Goal: Task Accomplishment & Management: Use online tool/utility

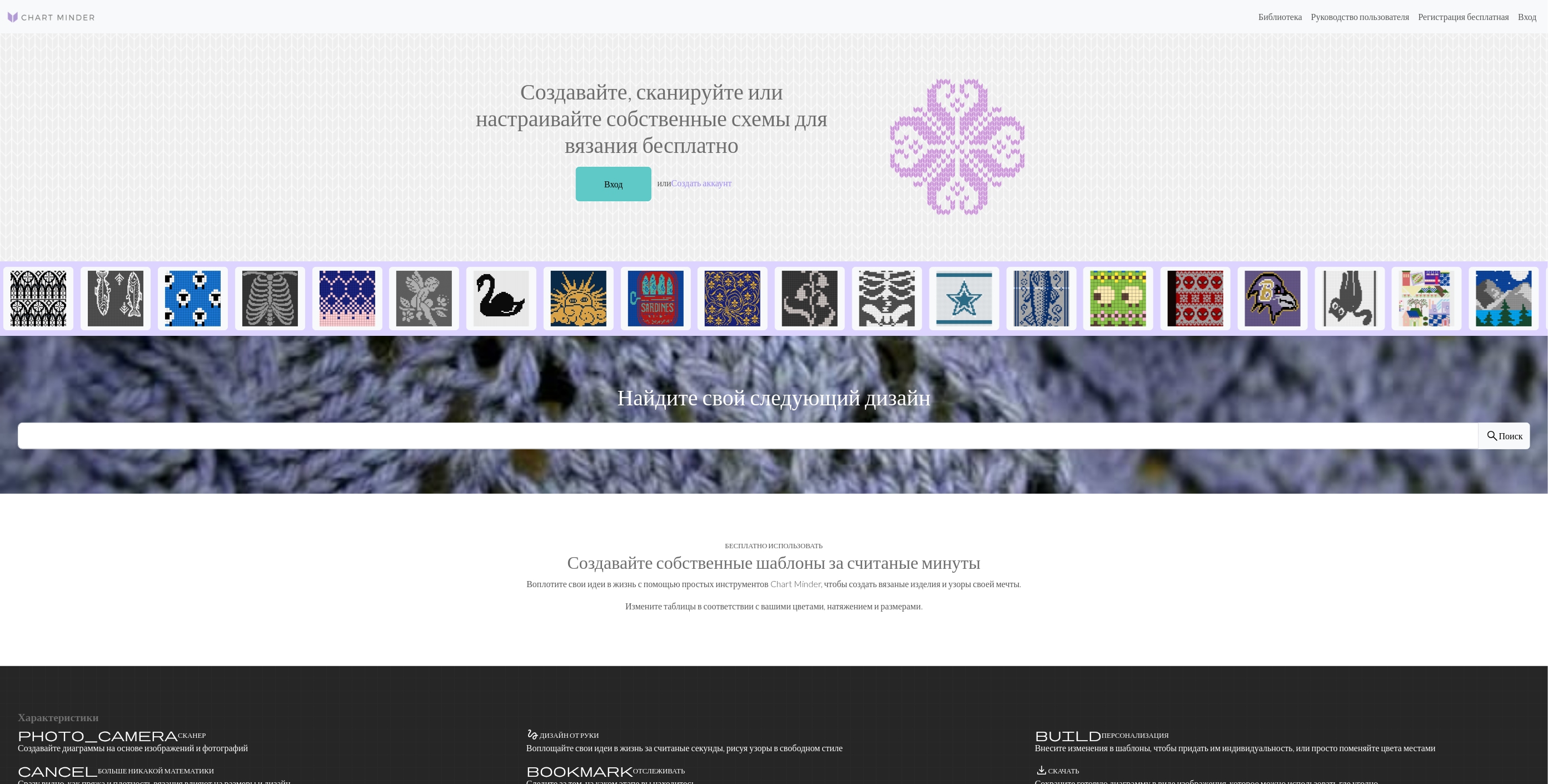
click at [611, 186] on link "Вход" at bounding box center [614, 183] width 76 height 35
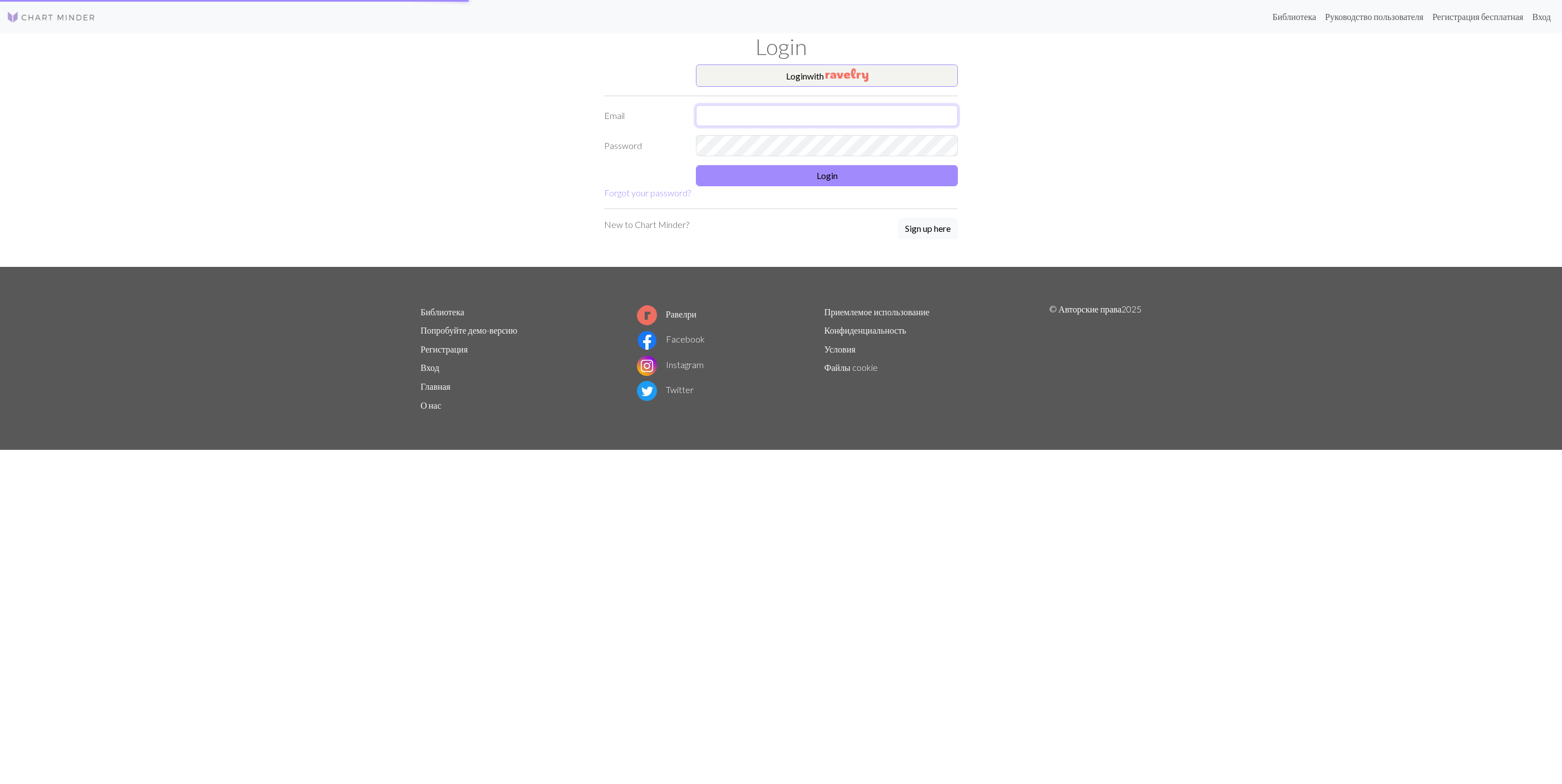
type input "galaseme@yahoo.fr"
click at [846, 184] on button "Вход" at bounding box center [827, 176] width 262 height 21
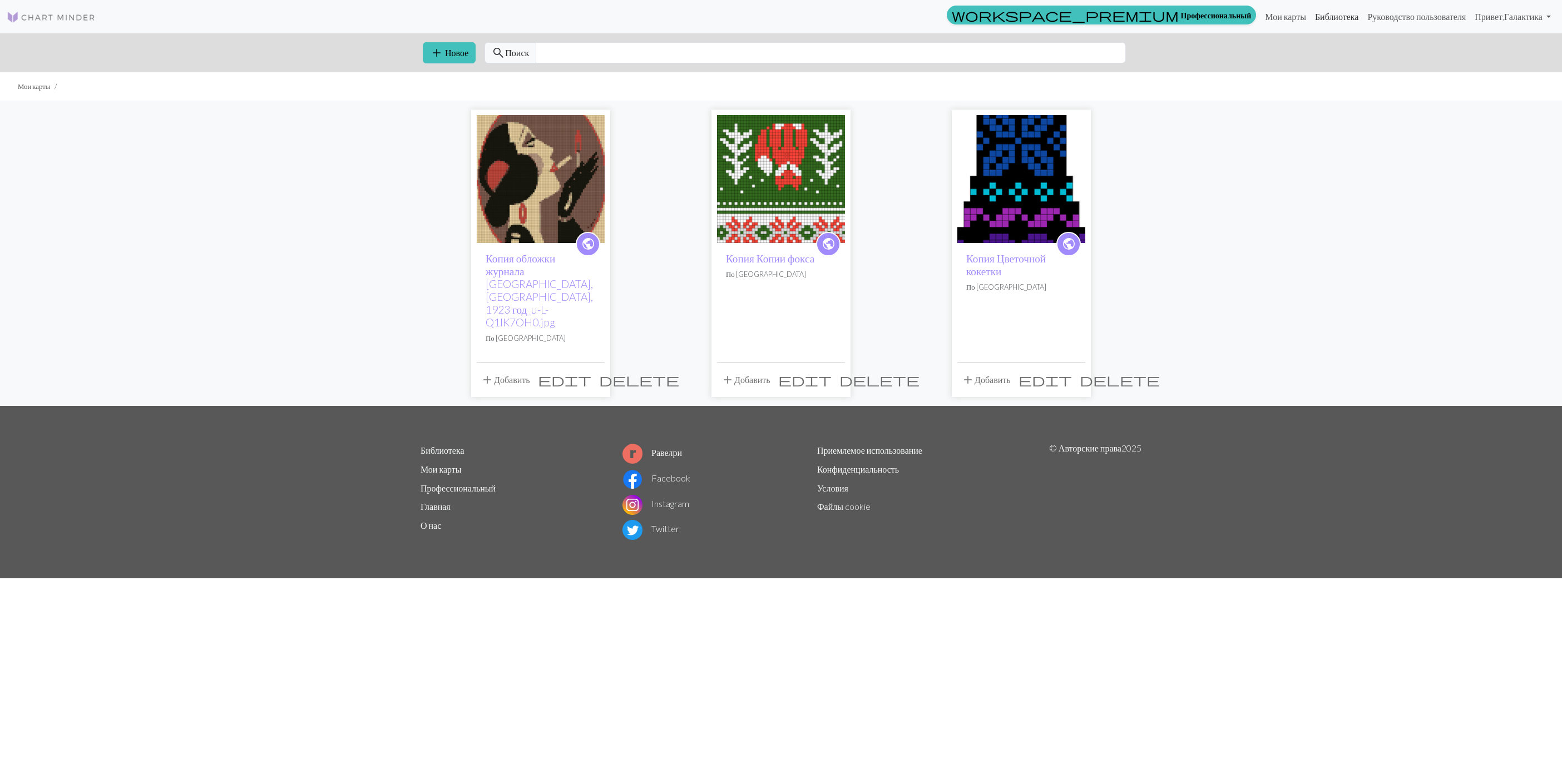
click at [1319, 15] on link "Библиотека" at bounding box center [1337, 16] width 53 height 22
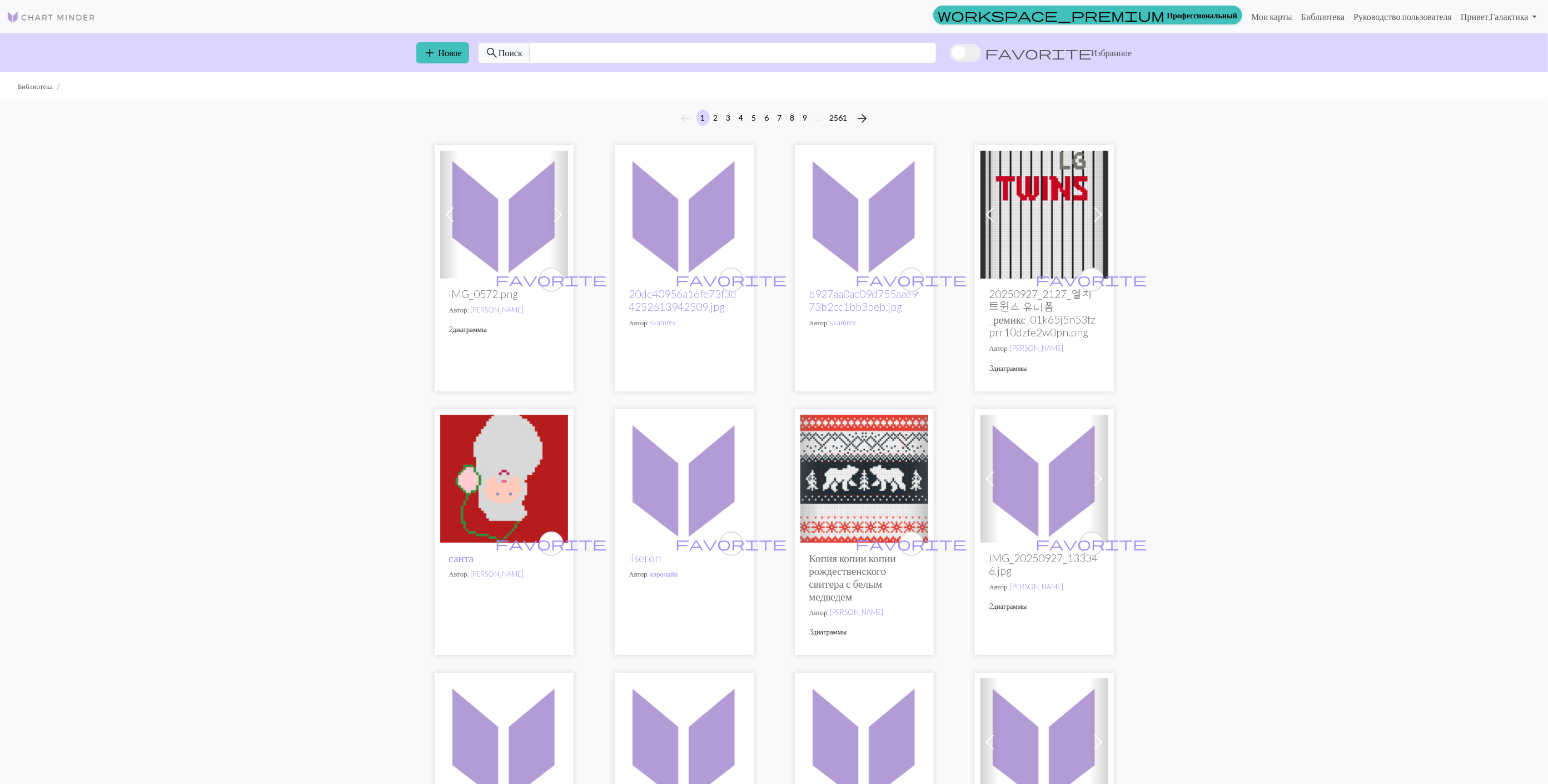
click at [981, 54] on span at bounding box center [965, 52] width 31 height 18
click at [950, 54] on input "favorite Избранное" at bounding box center [950, 54] width 0 height 0
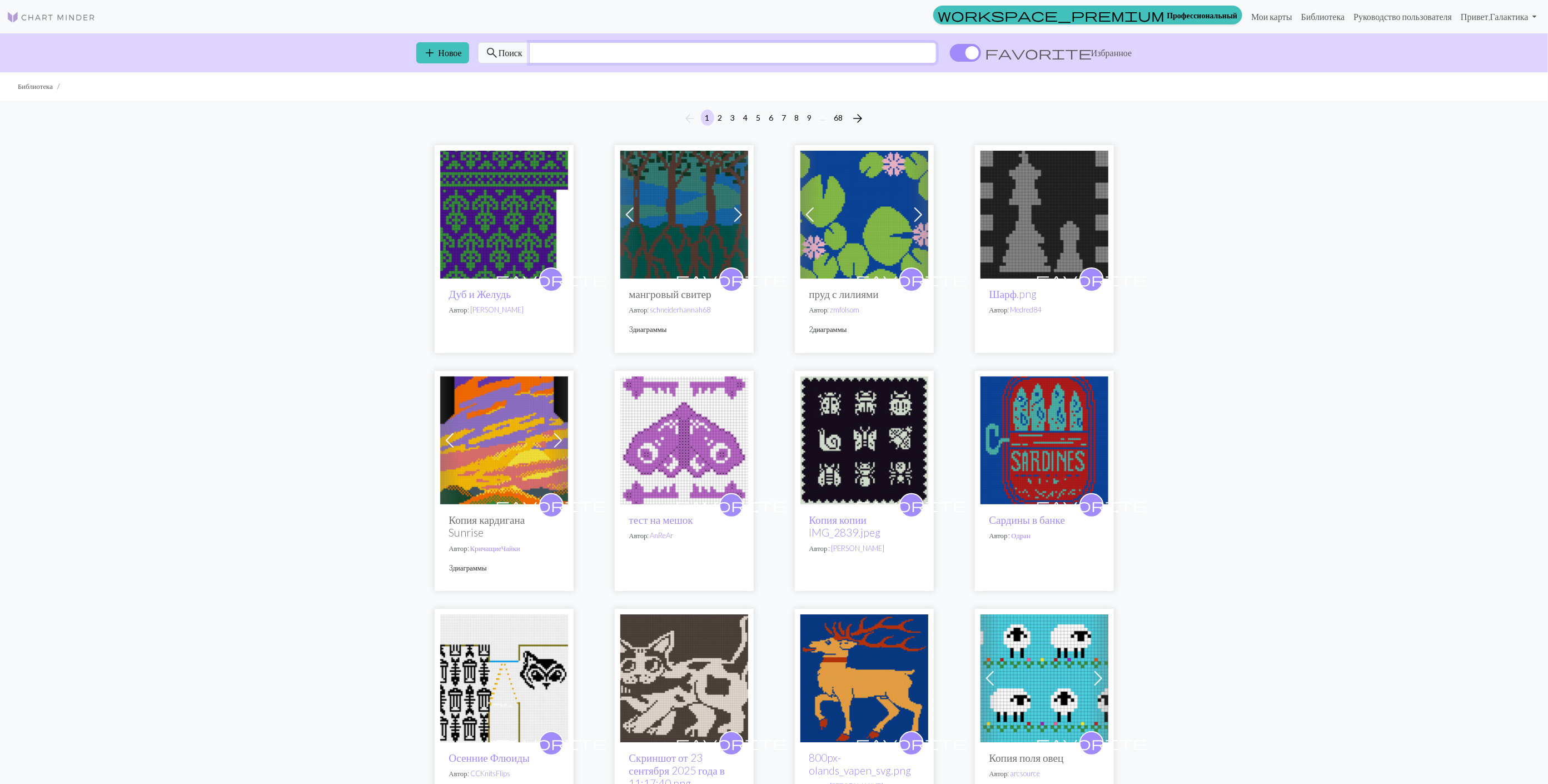
click at [726, 57] on input "text" at bounding box center [732, 52] width 408 height 21
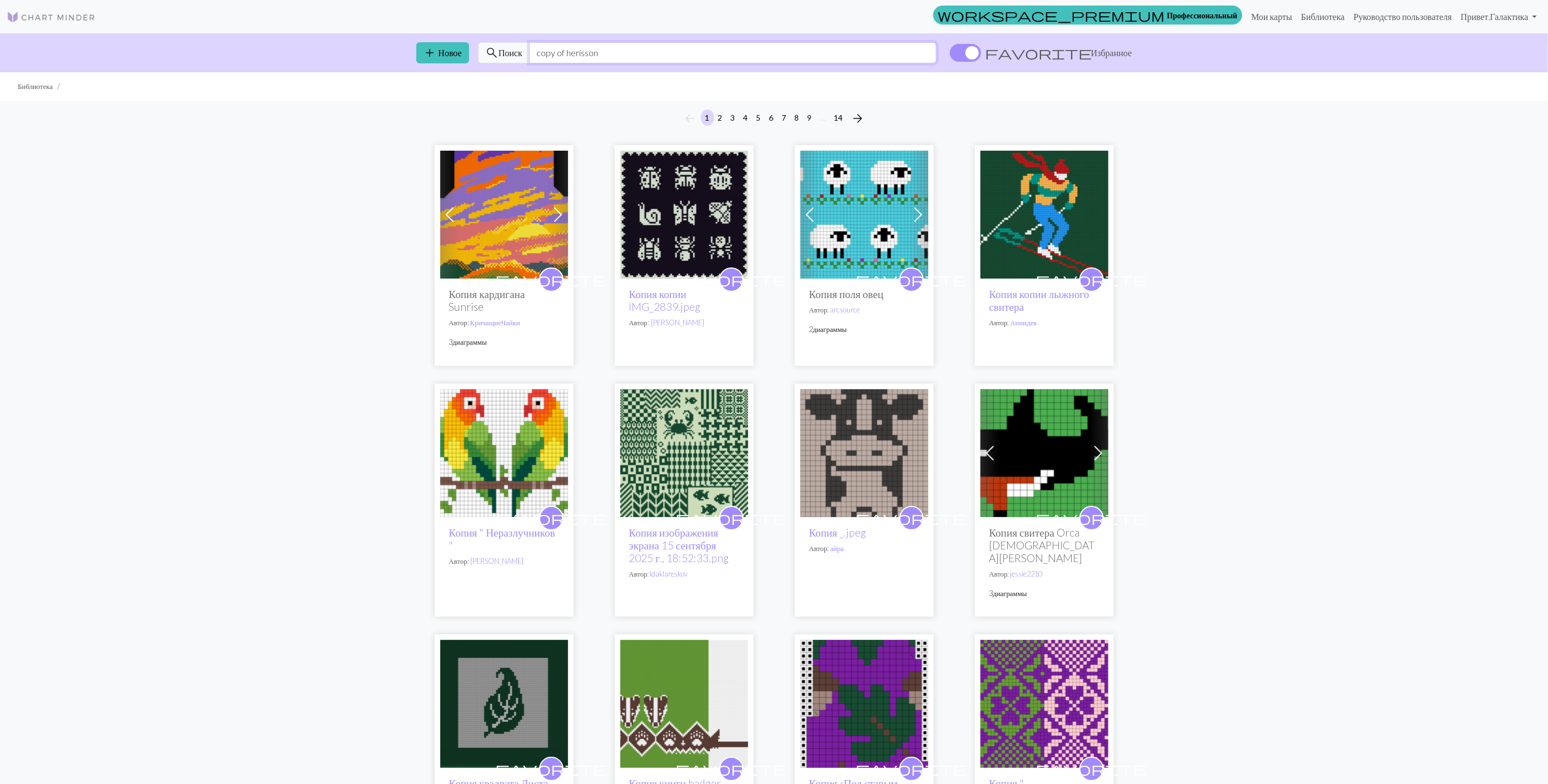
click at [557, 51] on input "copy of herisson" at bounding box center [732, 52] width 408 height 21
click at [567, 52] on input "copy-of herisson" at bounding box center [732, 52] width 408 height 21
click at [981, 52] on span at bounding box center [965, 52] width 31 height 18
click at [950, 54] on input "favorite Избранное" at bounding box center [950, 54] width 0 height 0
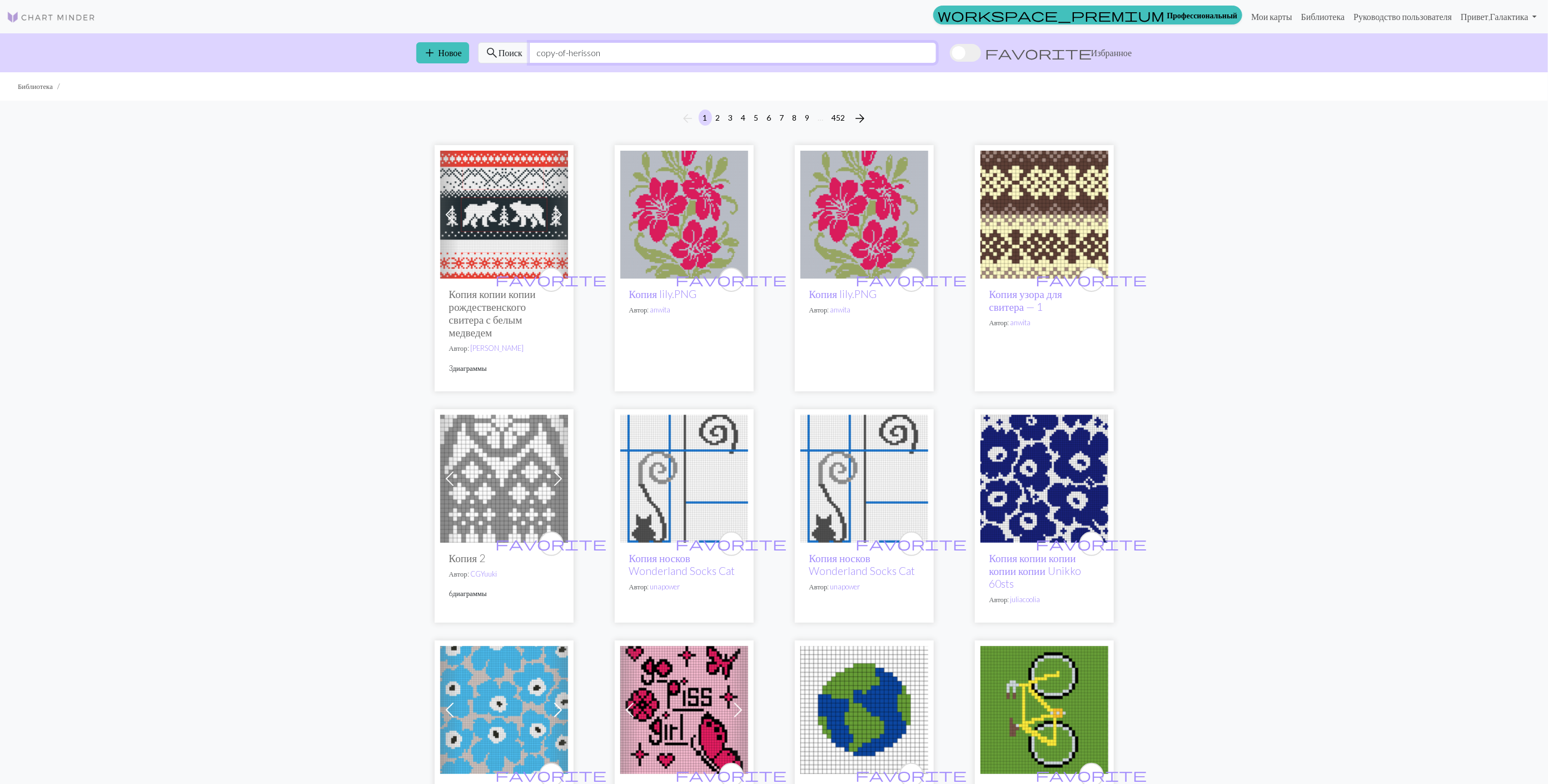
drag, startPoint x: 615, startPoint y: 54, endPoint x: 486, endPoint y: 49, distance: 129.1
click at [482, 49] on div "search Поиск copy-of-herisson" at bounding box center [707, 52] width 459 height 21
paste input "H"
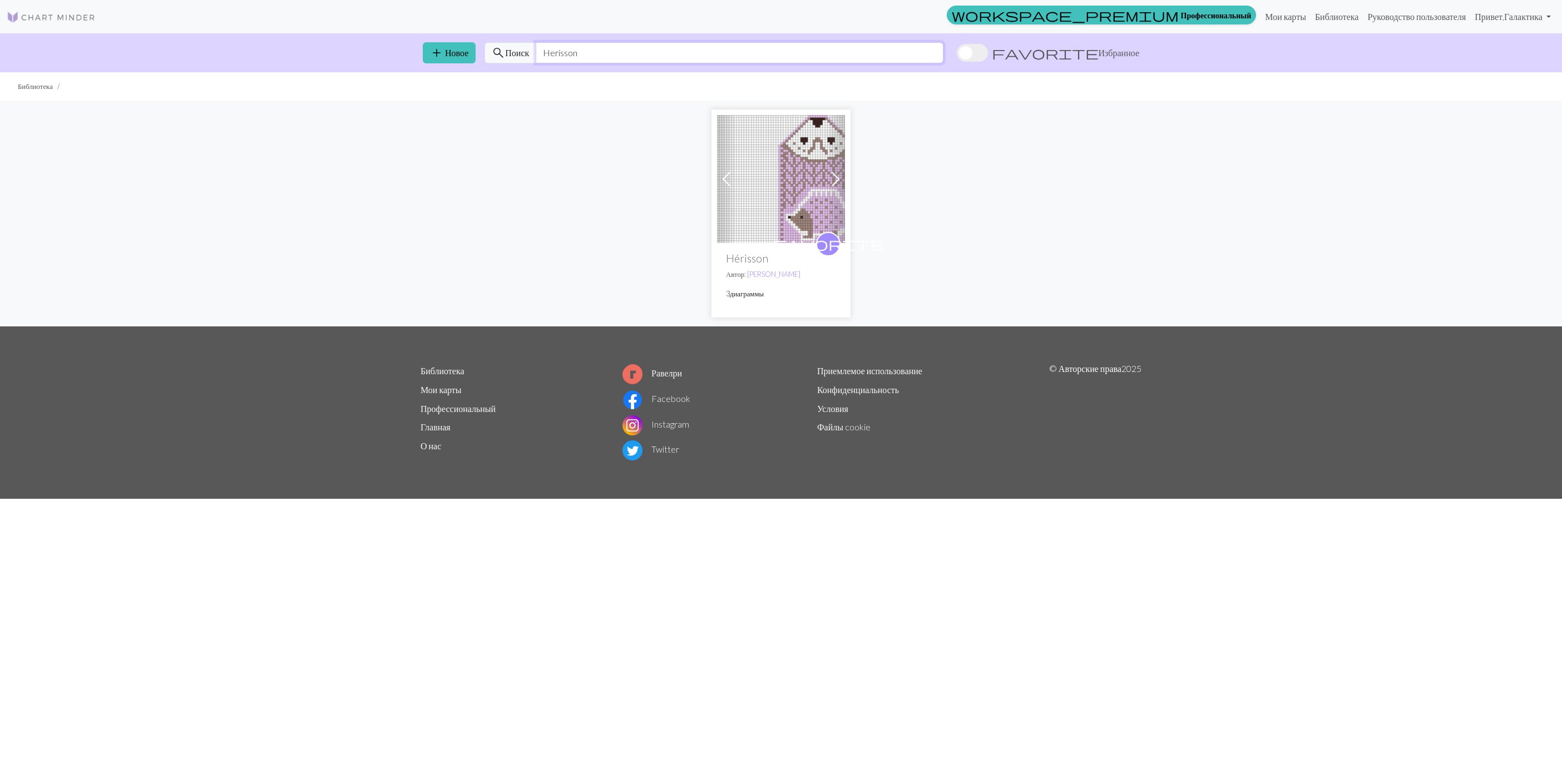
type input "Herisson"
click at [811, 179] on img at bounding box center [781, 179] width 128 height 128
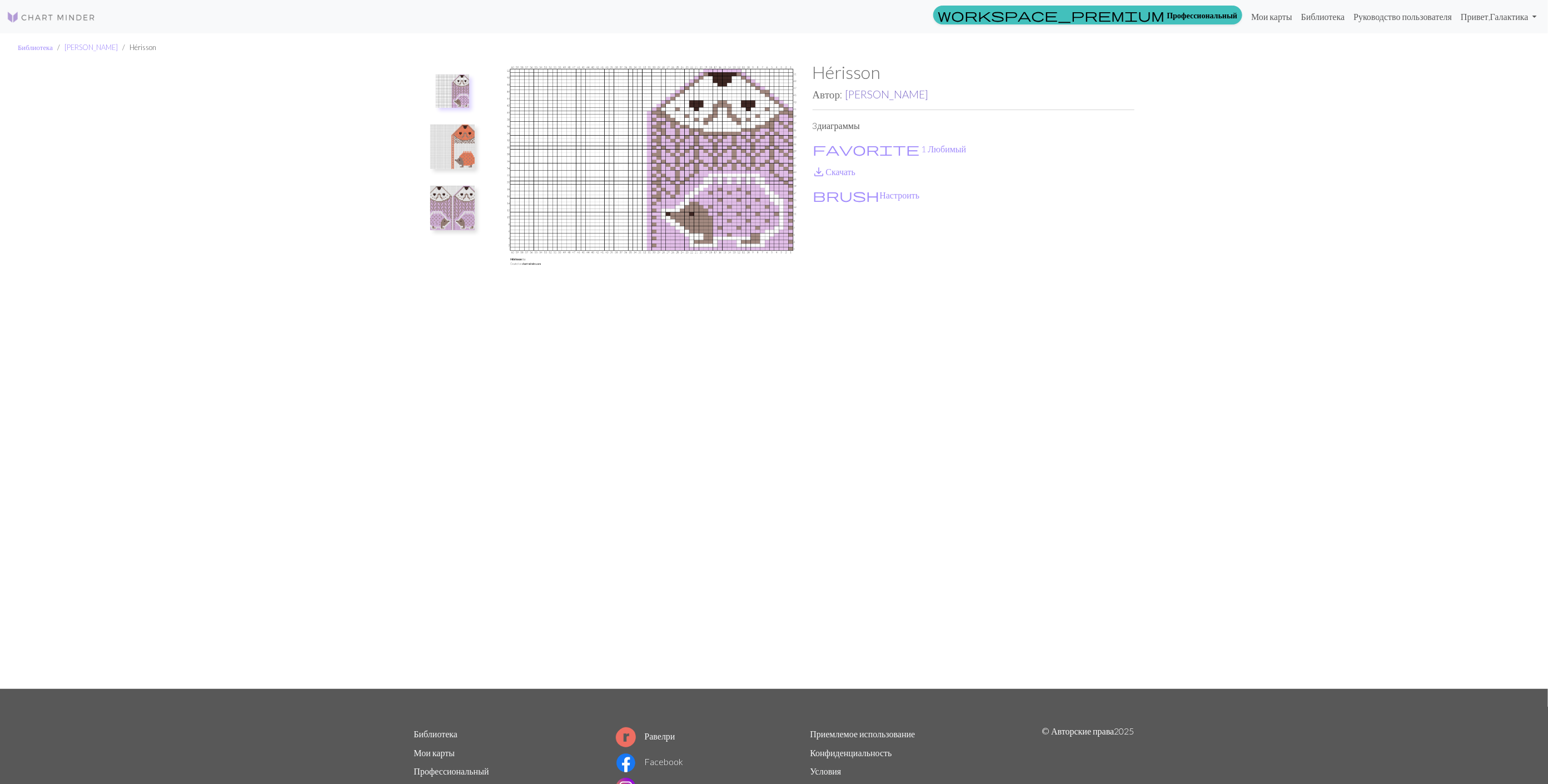
click at [884, 95] on link "Сесиль Нуайяк" at bounding box center [887, 94] width 83 height 13
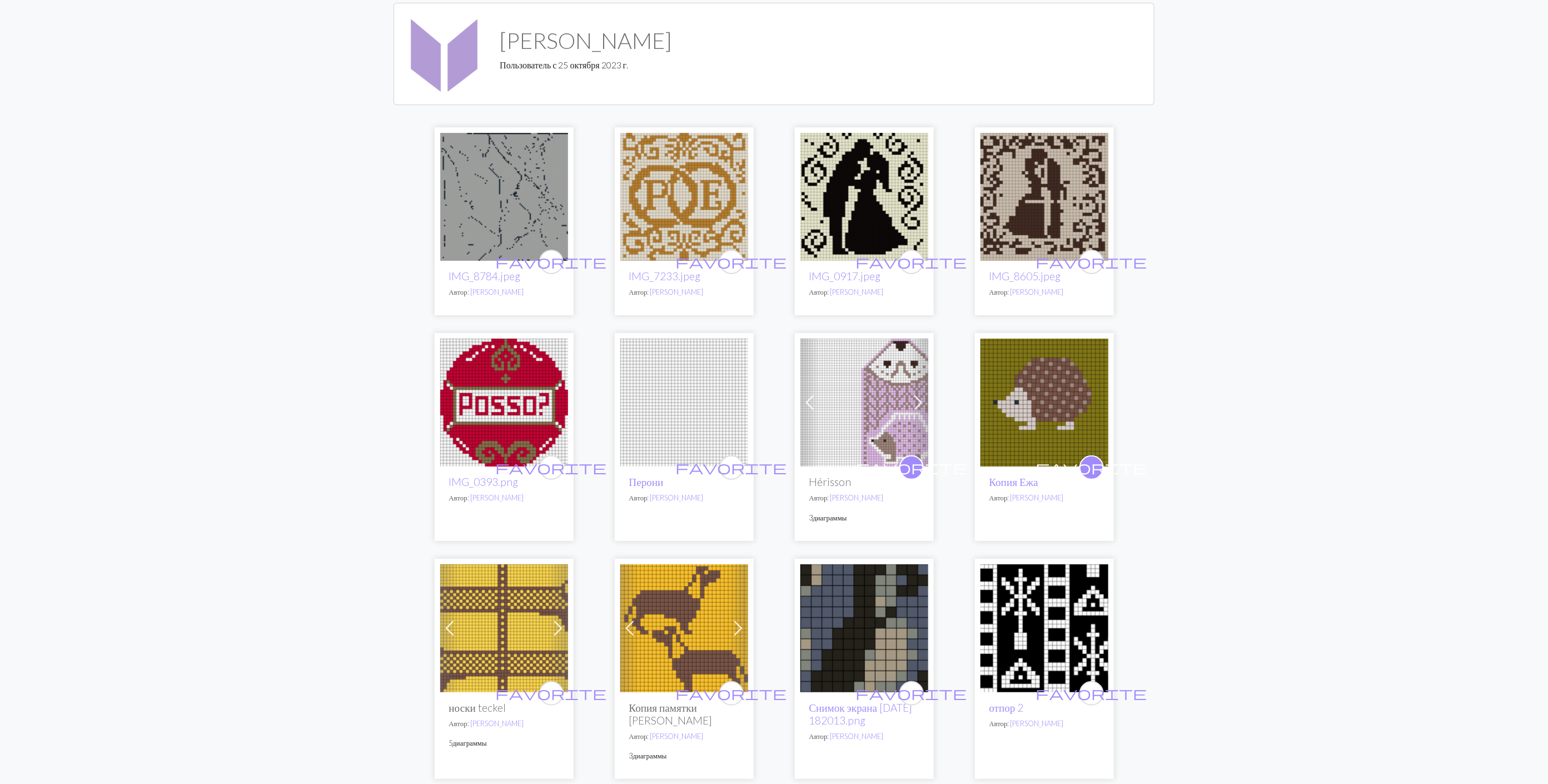
scroll to position [167, 0]
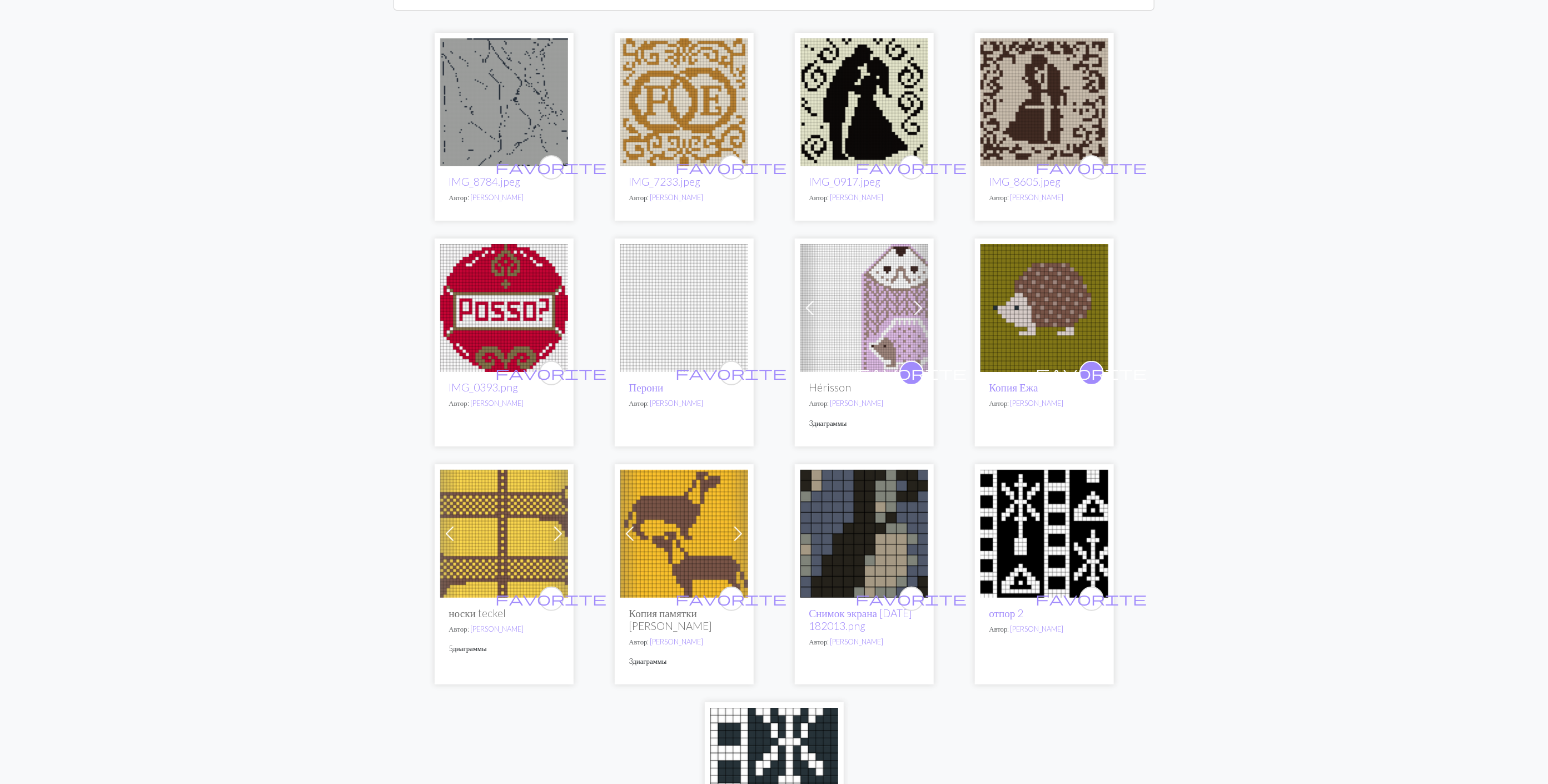
click at [904, 285] on img at bounding box center [864, 308] width 128 height 128
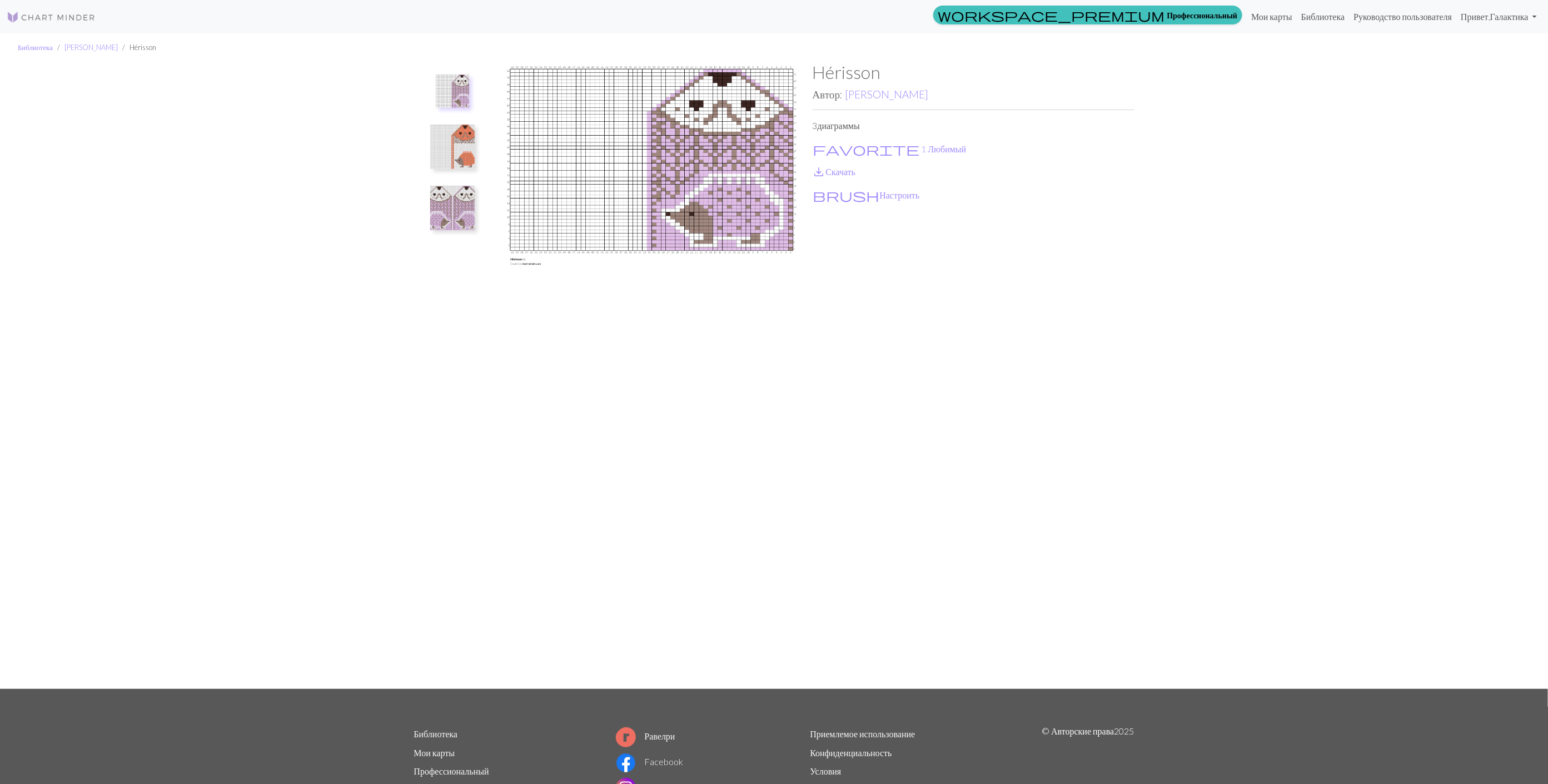
click at [459, 210] on img at bounding box center [453, 208] width 45 height 45
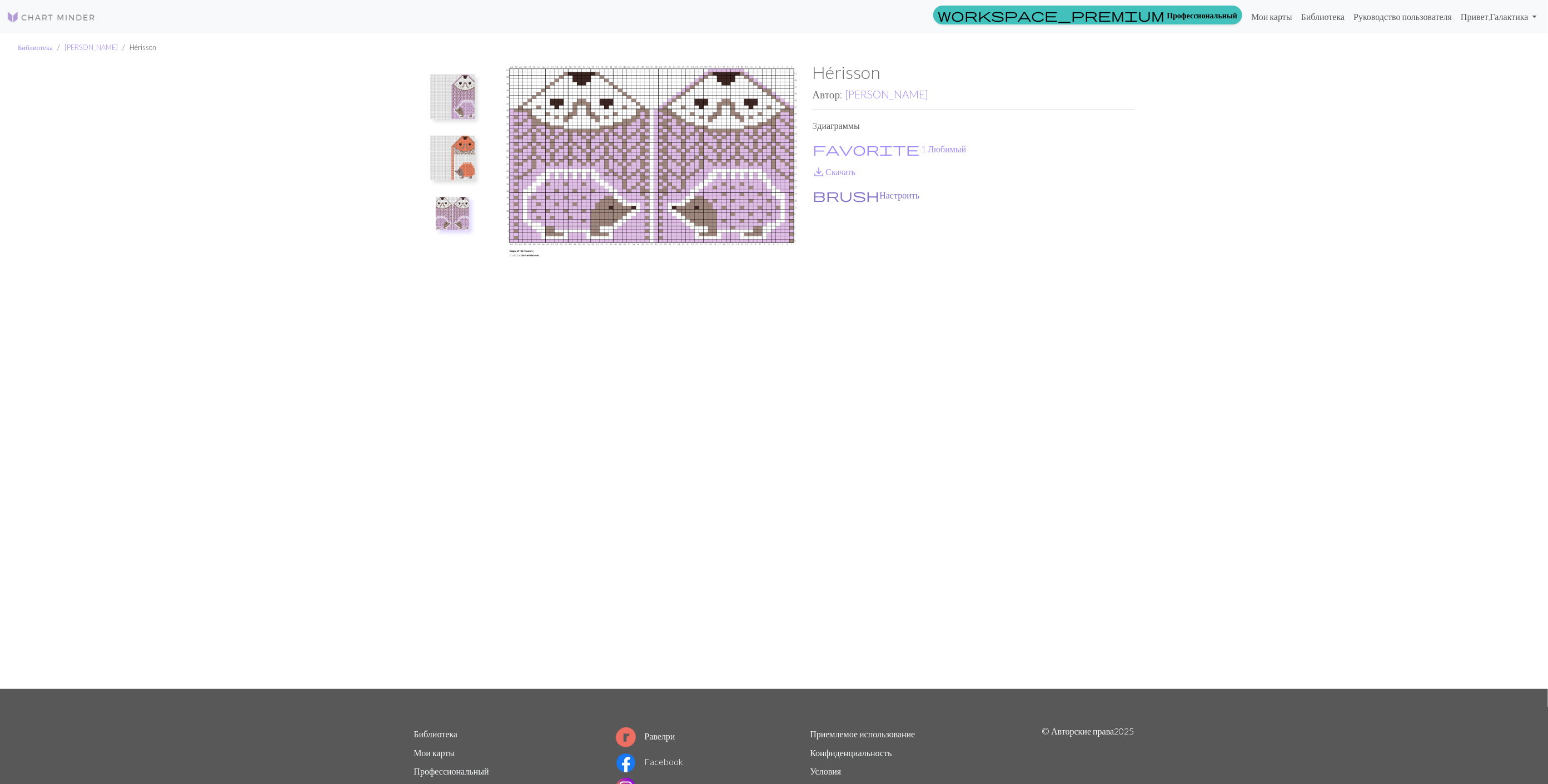
click at [847, 195] on button "brush Настроить" at bounding box center [867, 195] width 108 height 15
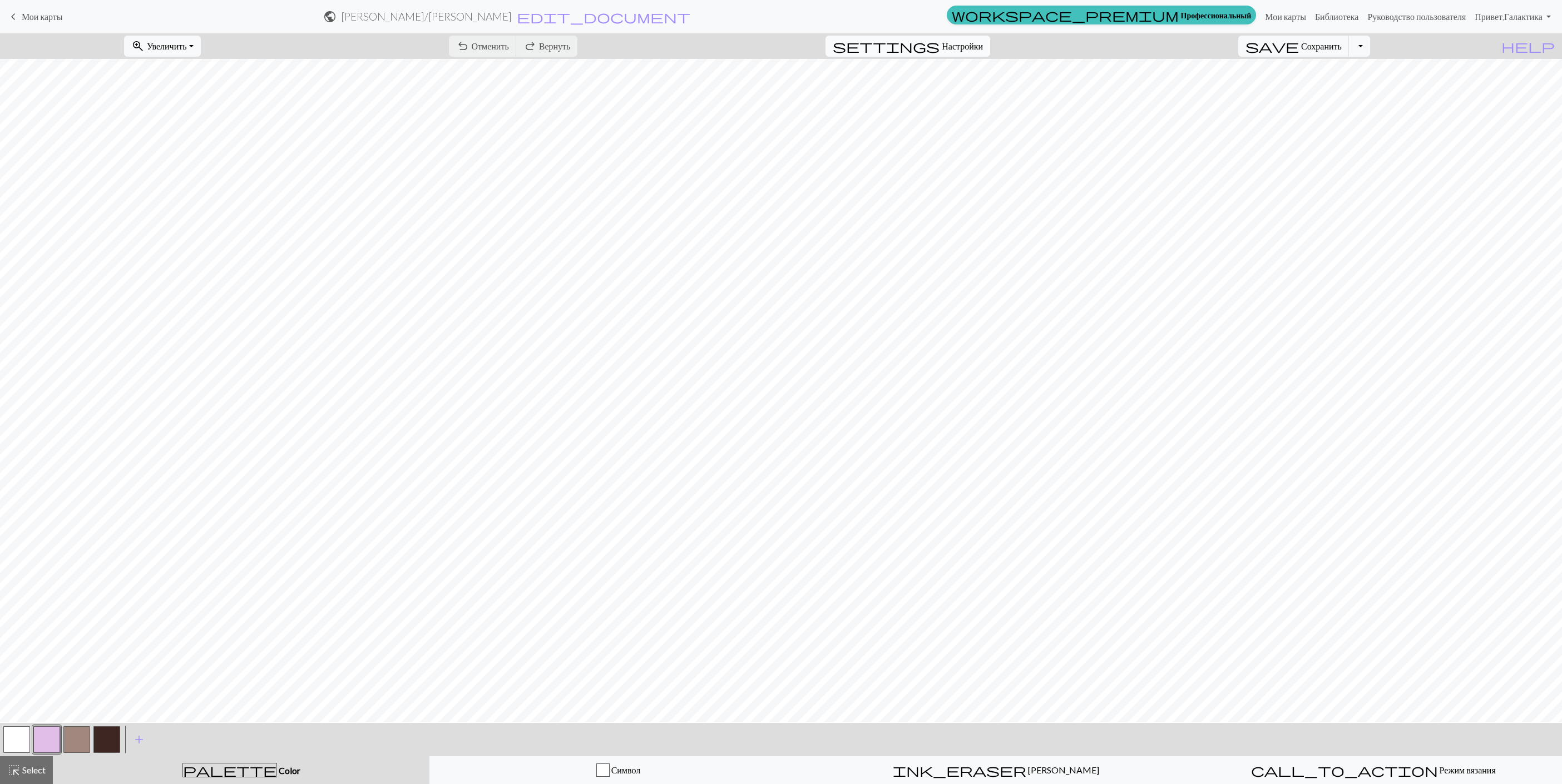
click at [967, 47] on span "Настройки" at bounding box center [962, 45] width 41 height 13
select select "aran"
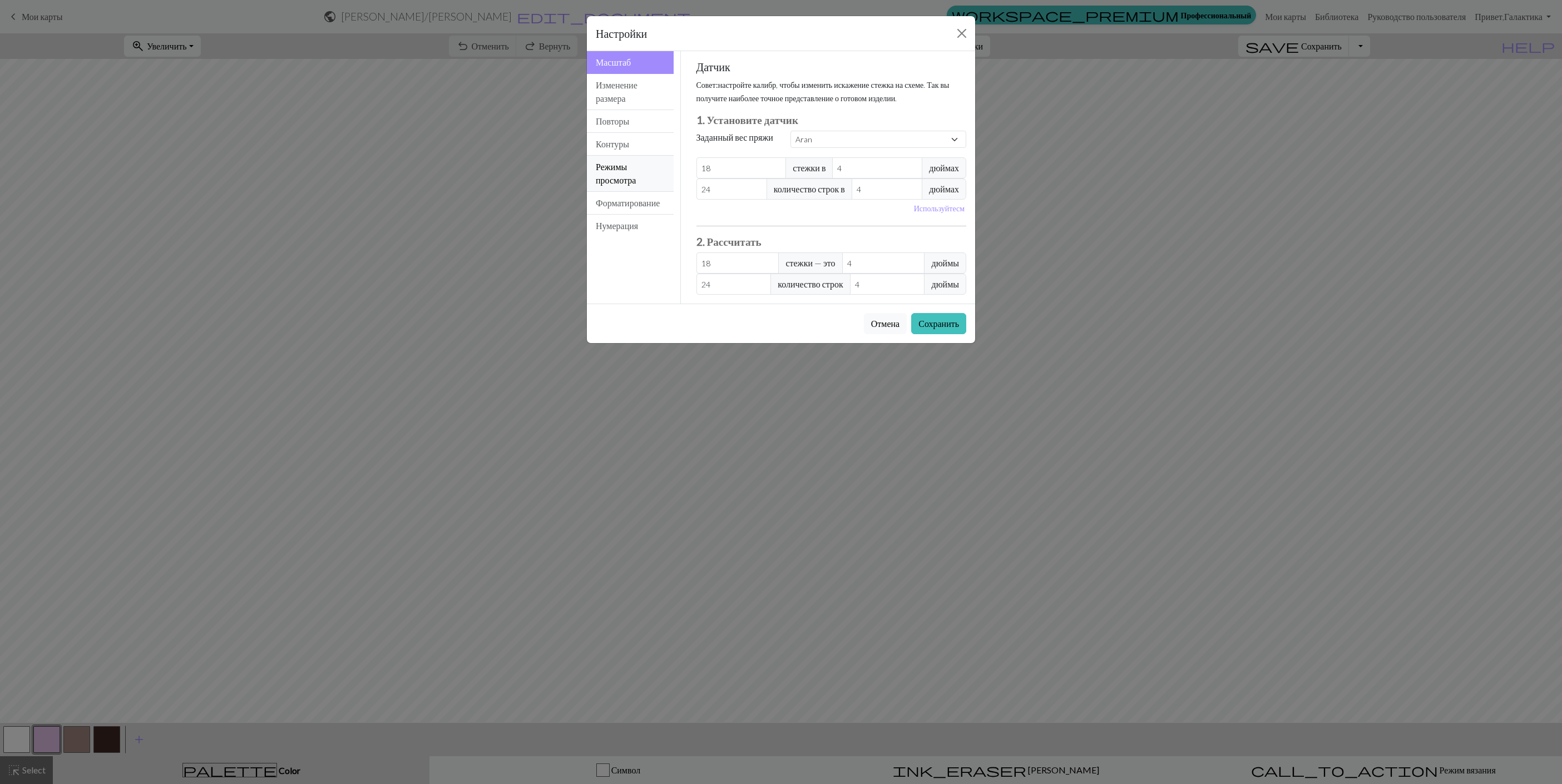
click at [629, 177] on button "Режимы просмотра" at bounding box center [630, 173] width 86 height 36
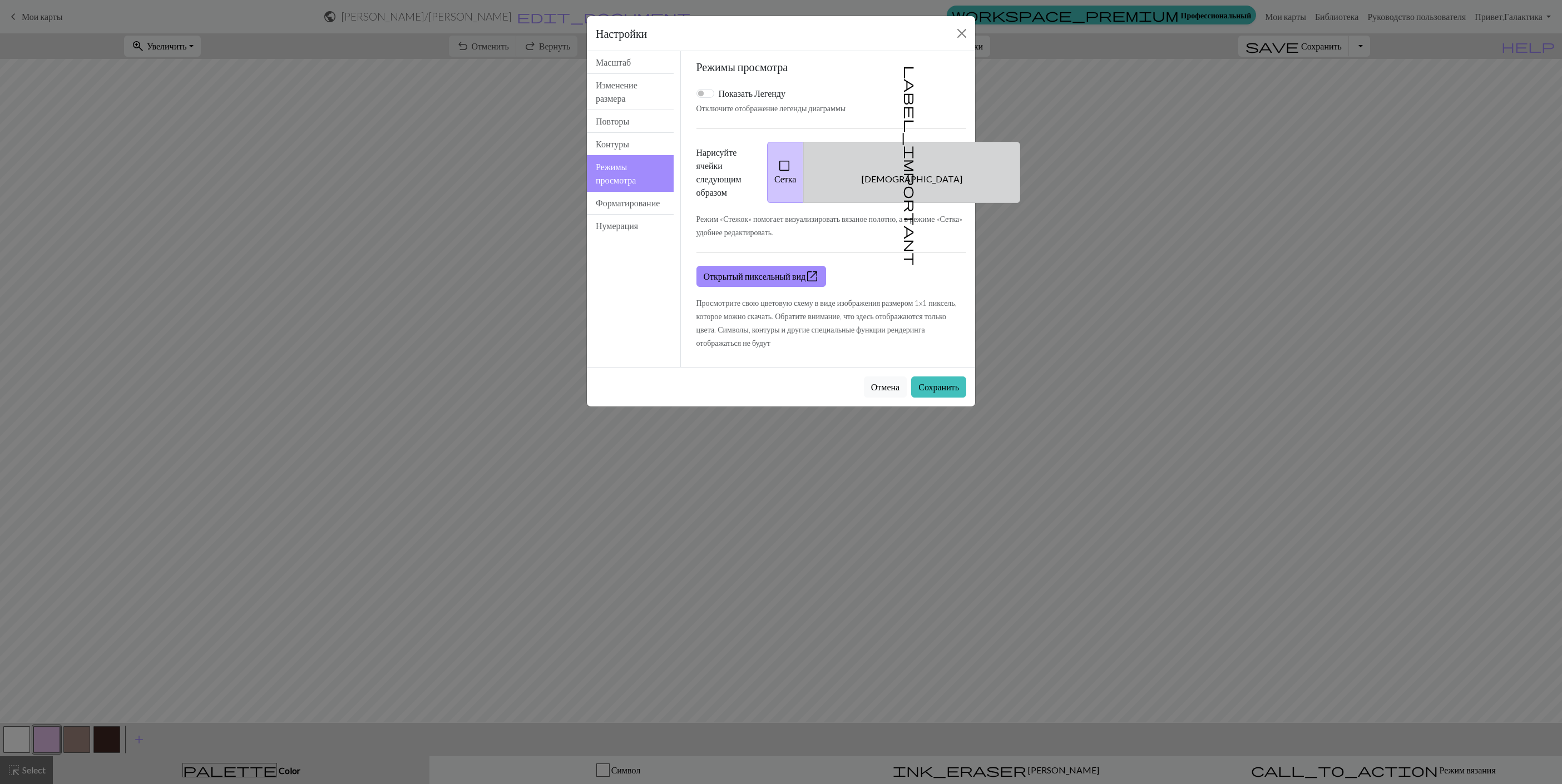
click at [893, 184] on button "label_important Швы" at bounding box center [911, 172] width 217 height 61
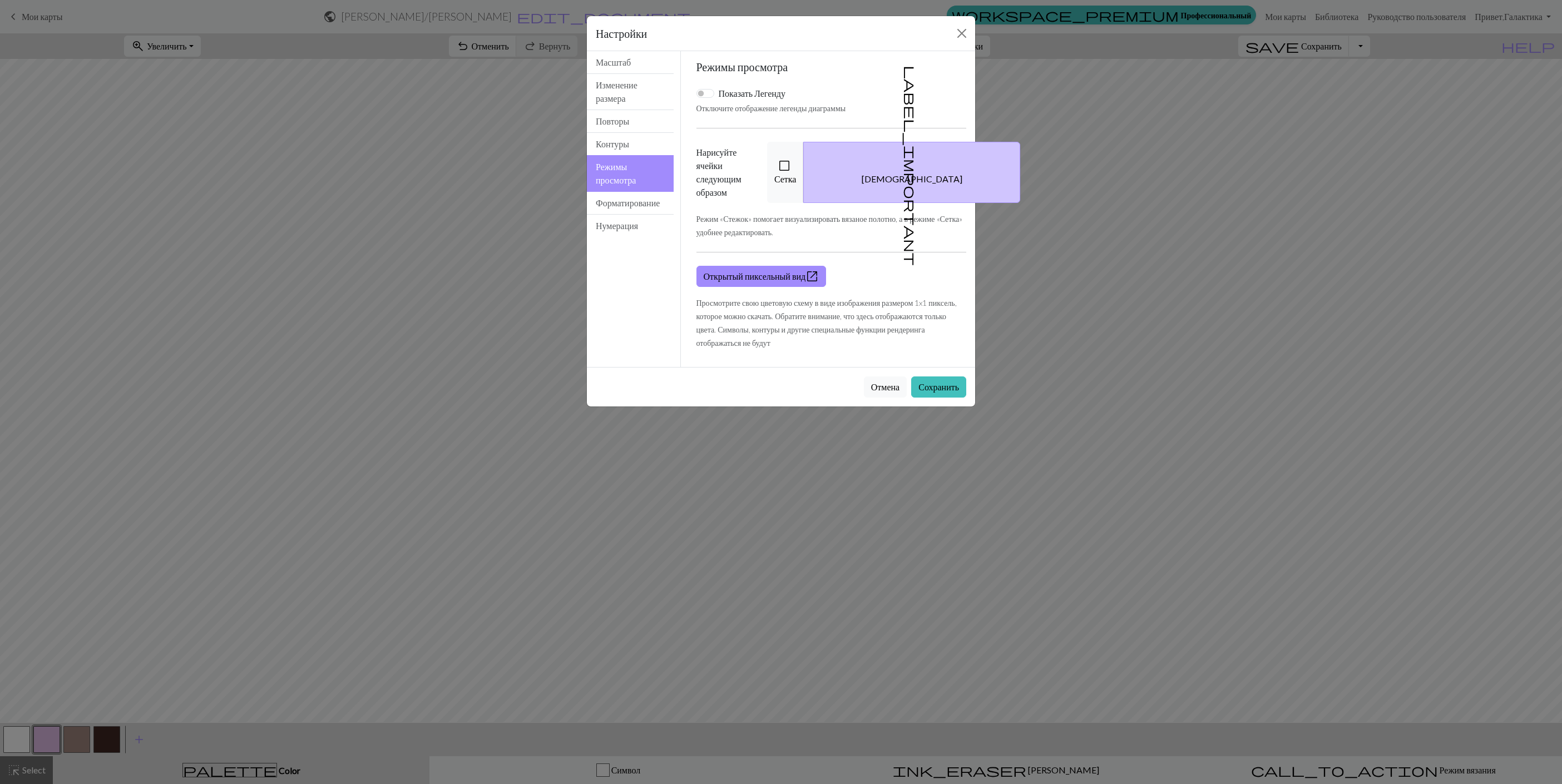
drag, startPoint x: 921, startPoint y: 390, endPoint x: 1403, endPoint y: 183, distance: 524.6
click at [926, 384] on button "Сохранить" at bounding box center [938, 386] width 55 height 21
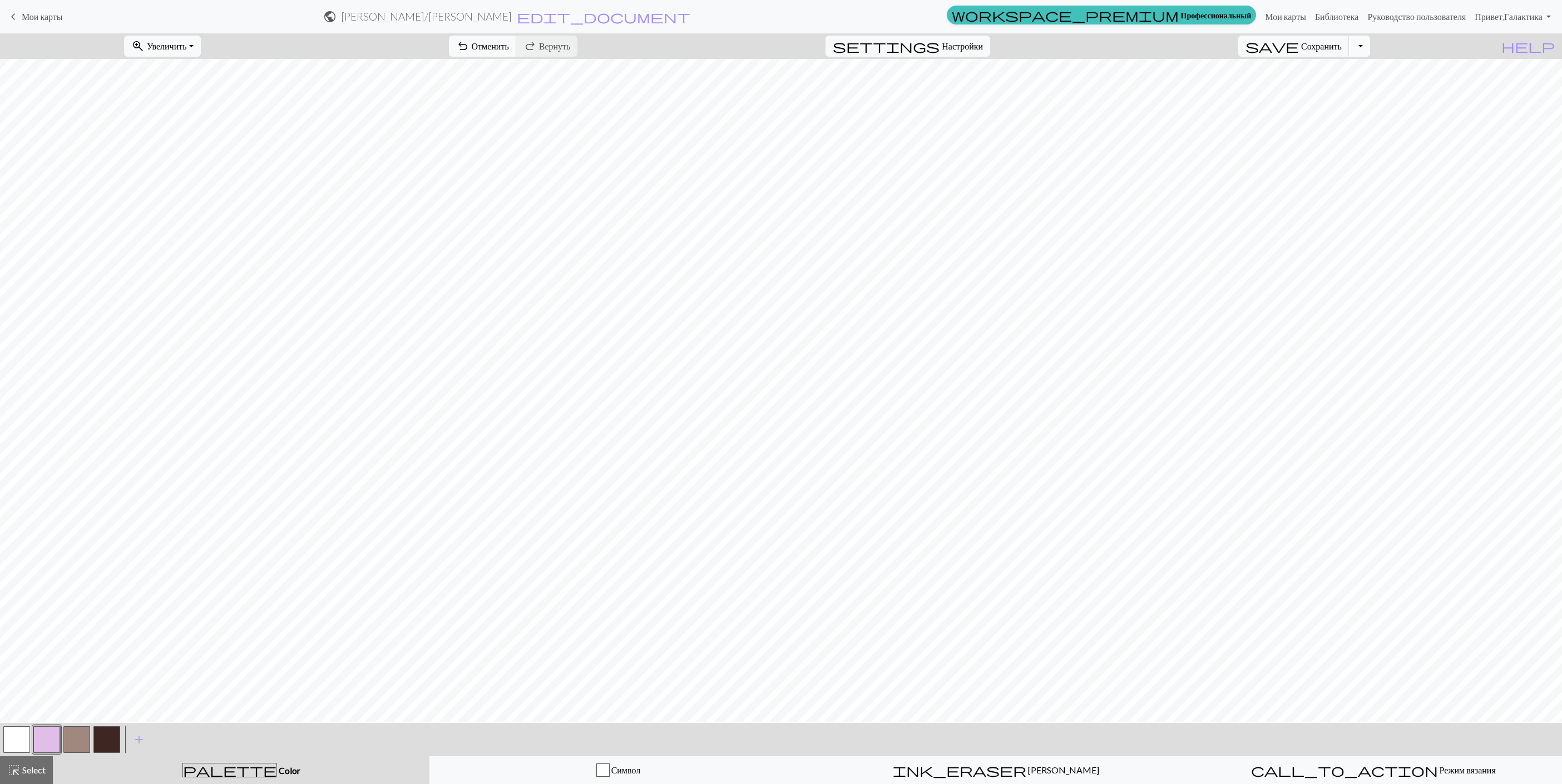
click at [1370, 49] on button "Переключить раскрывающийся список" at bounding box center [1359, 45] width 21 height 21
click at [1343, 93] on button "save_alt Скачать" at bounding box center [1267, 89] width 204 height 18
click at [763, 35] on button "Скачать" at bounding box center [754, 35] width 45 height 21
click at [1272, 21] on link "Мои карты" at bounding box center [1285, 16] width 50 height 22
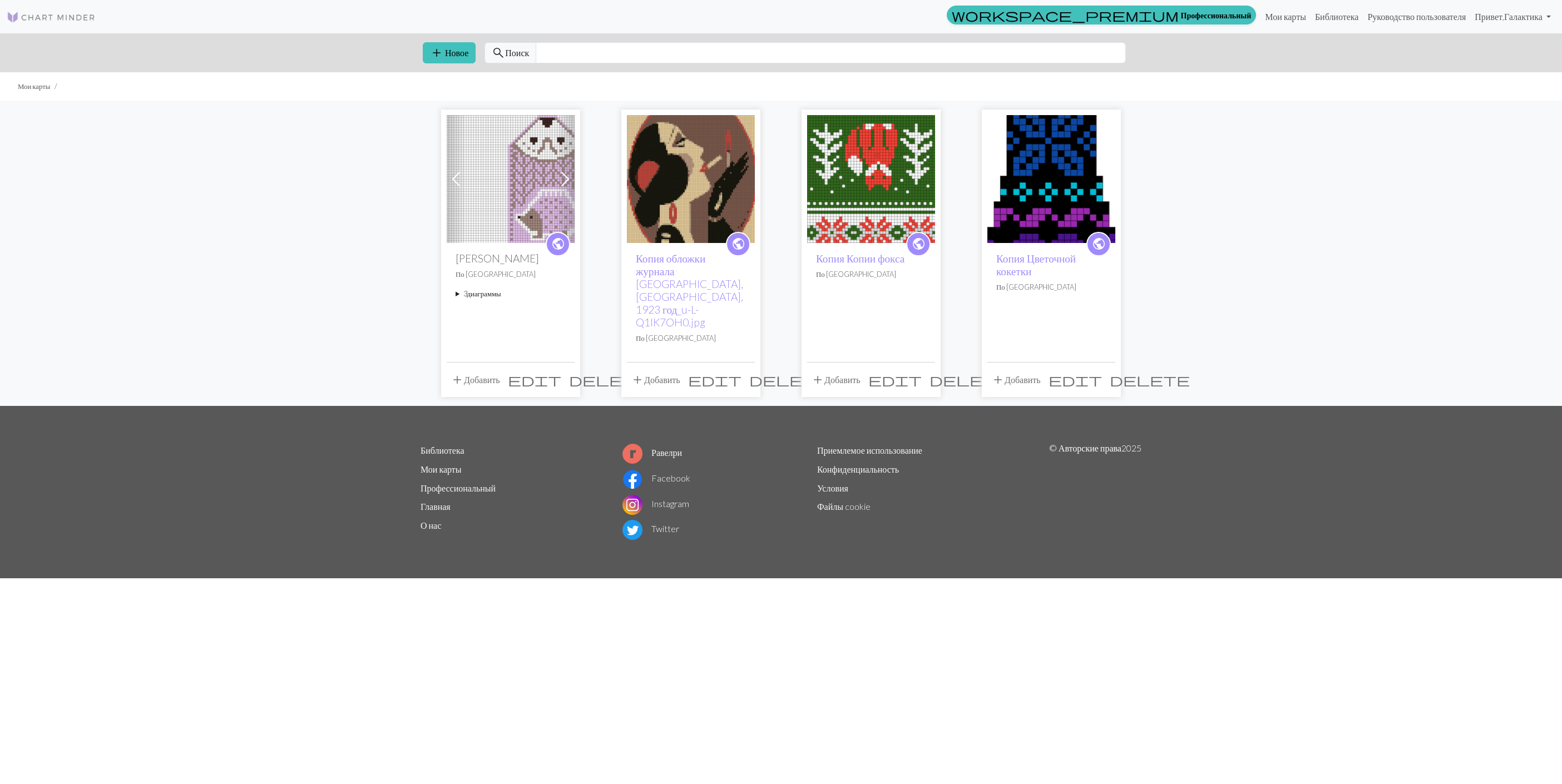
click at [569, 372] on span "delete" at bounding box center [609, 379] width 80 height 15
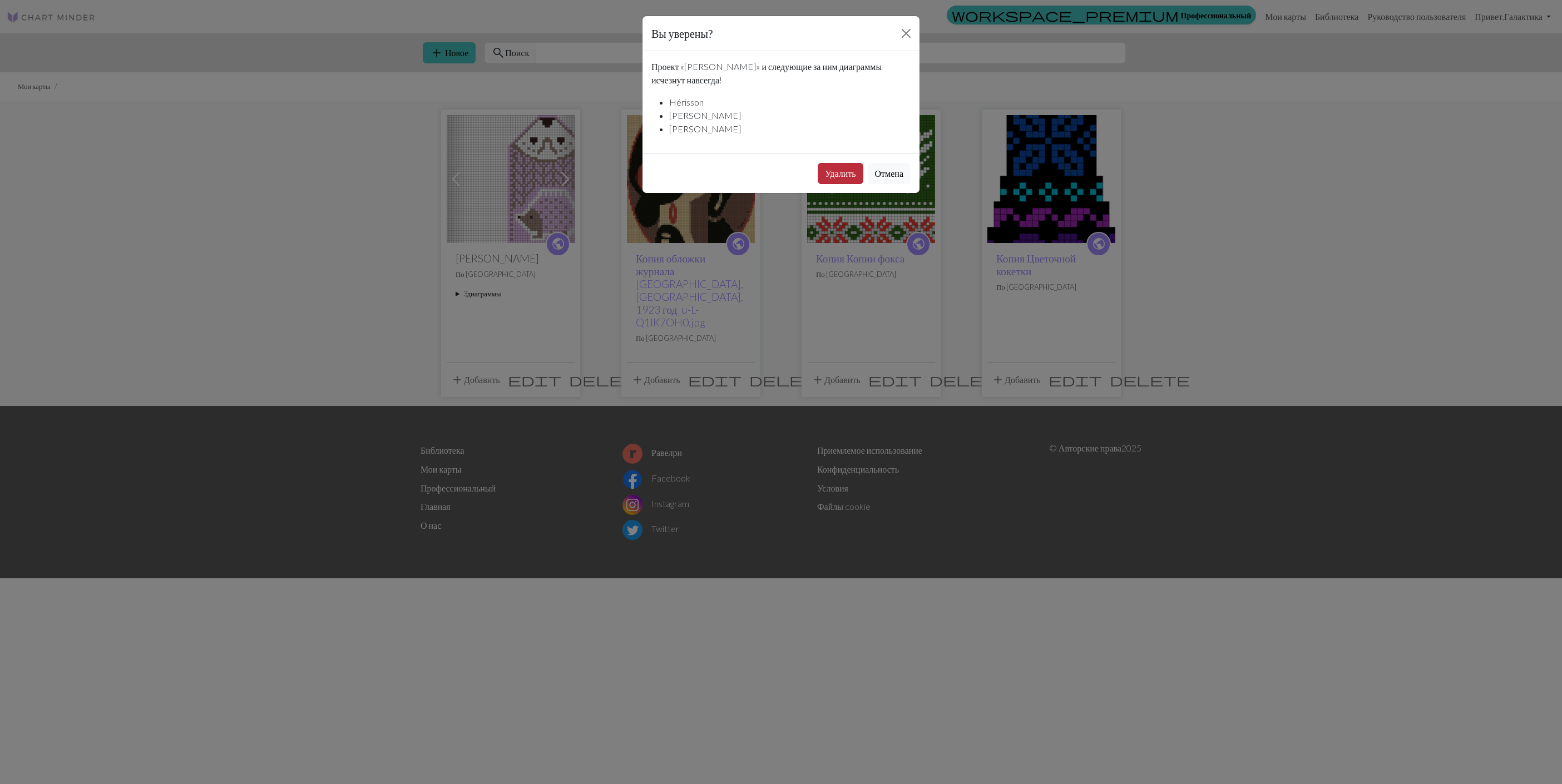
click at [848, 174] on button "Удалить" at bounding box center [840, 173] width 45 height 21
